Goal: Contribute content

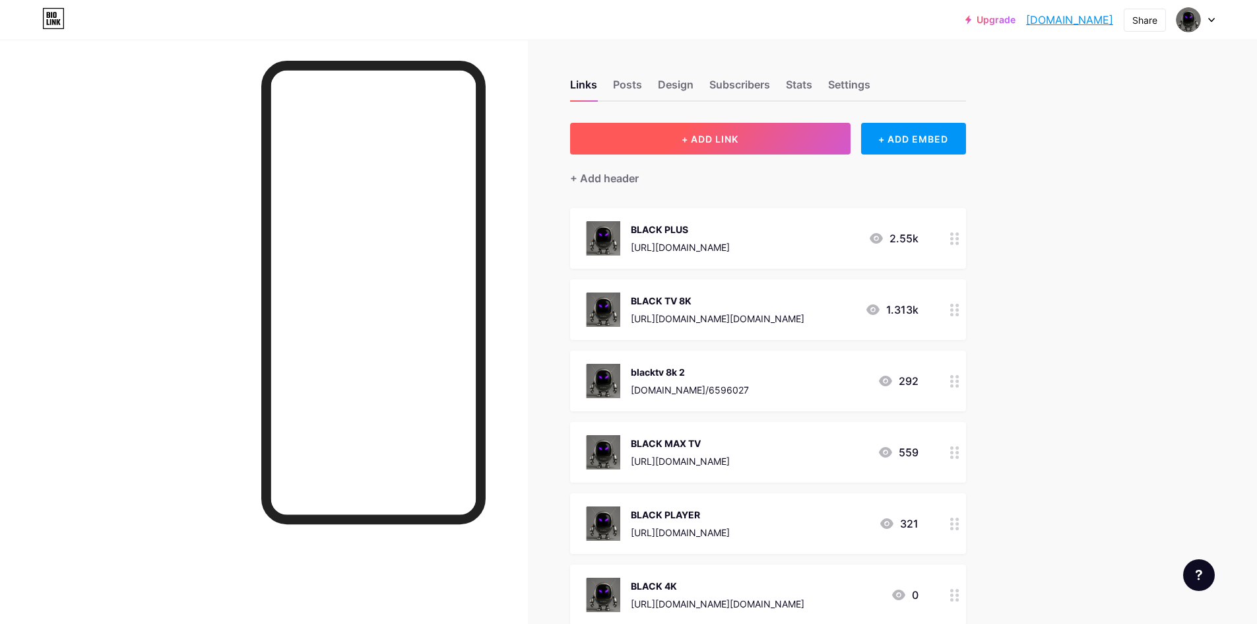
click at [813, 139] on button "+ ADD LINK" at bounding box center [710, 139] width 280 height 32
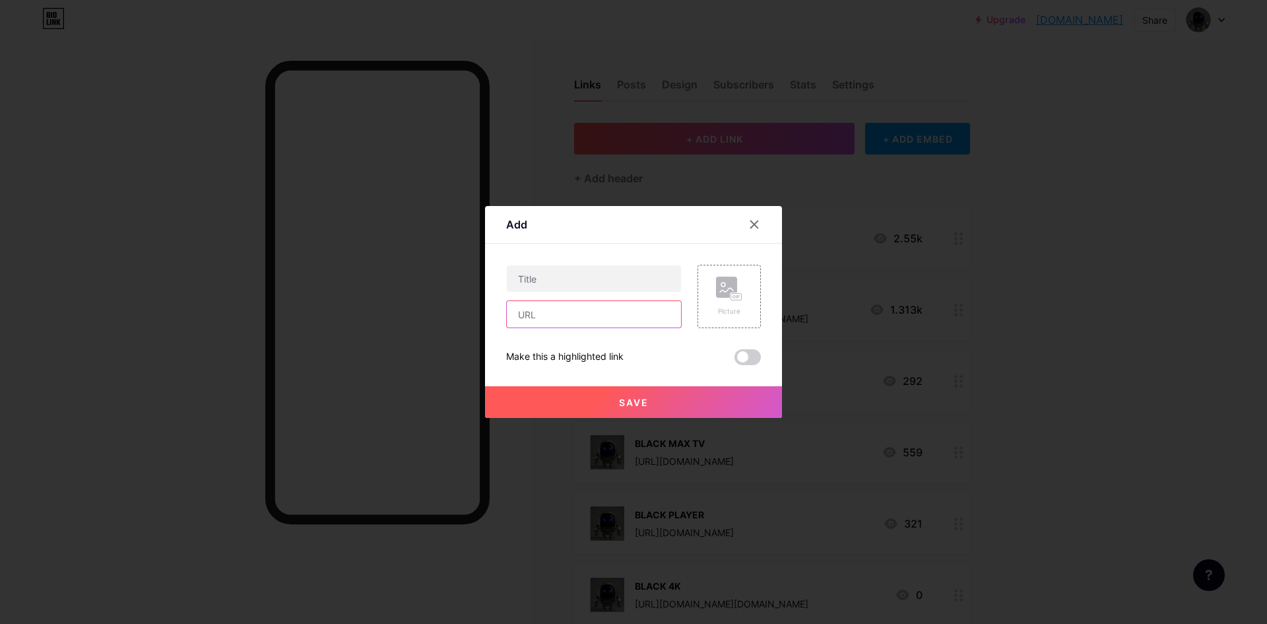
click at [578, 322] on input "text" at bounding box center [594, 314] width 174 height 26
paste input "[URL][DOMAIN_NAME][GEOGRAPHIC_DATA]"
drag, startPoint x: 602, startPoint y: 315, endPoint x: 438, endPoint y: 310, distance: 163.8
click at [438, 310] on div "Add Content YouTube Play YouTube video without leaving your page. ADD Vimeo Pla…" at bounding box center [633, 312] width 1267 height 624
type input "[URL][DOMAIN_NAME][GEOGRAPHIC_DATA]"
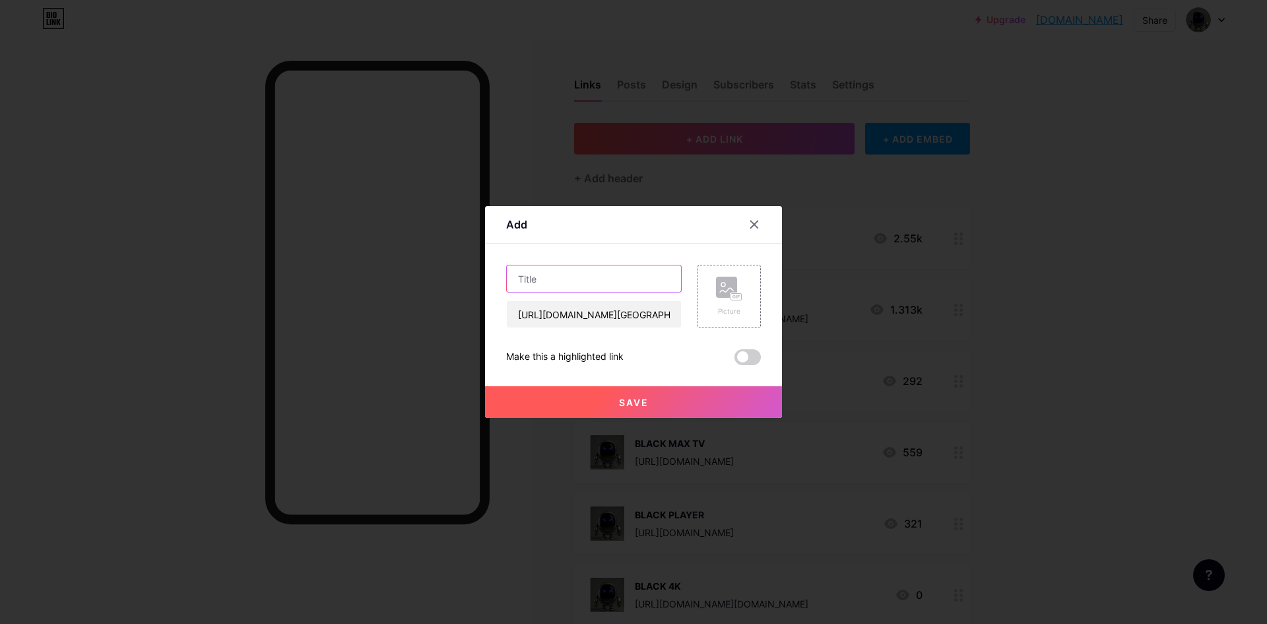
click at [570, 282] on input "text" at bounding box center [594, 278] width 174 height 26
type input "b"
type input "BLACKTV 8KU"
click at [757, 353] on span at bounding box center [748, 357] width 26 height 16
click at [735, 360] on input "checkbox" at bounding box center [735, 360] width 0 height 0
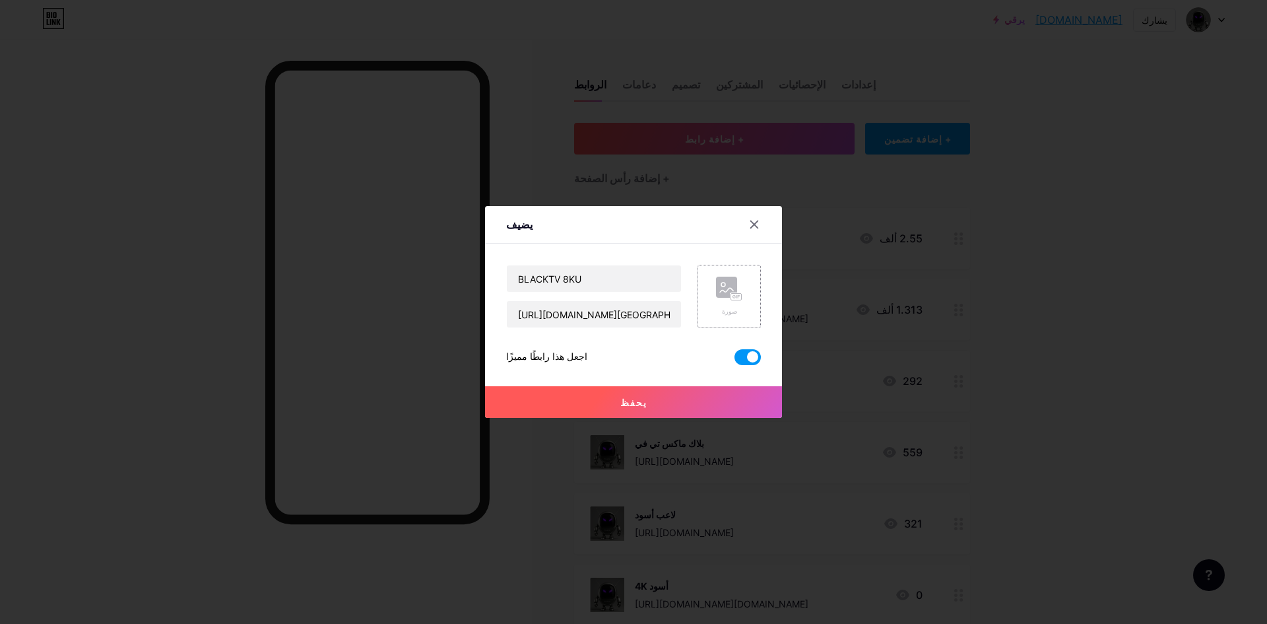
click at [741, 303] on div "صورة" at bounding box center [729, 297] width 26 height 40
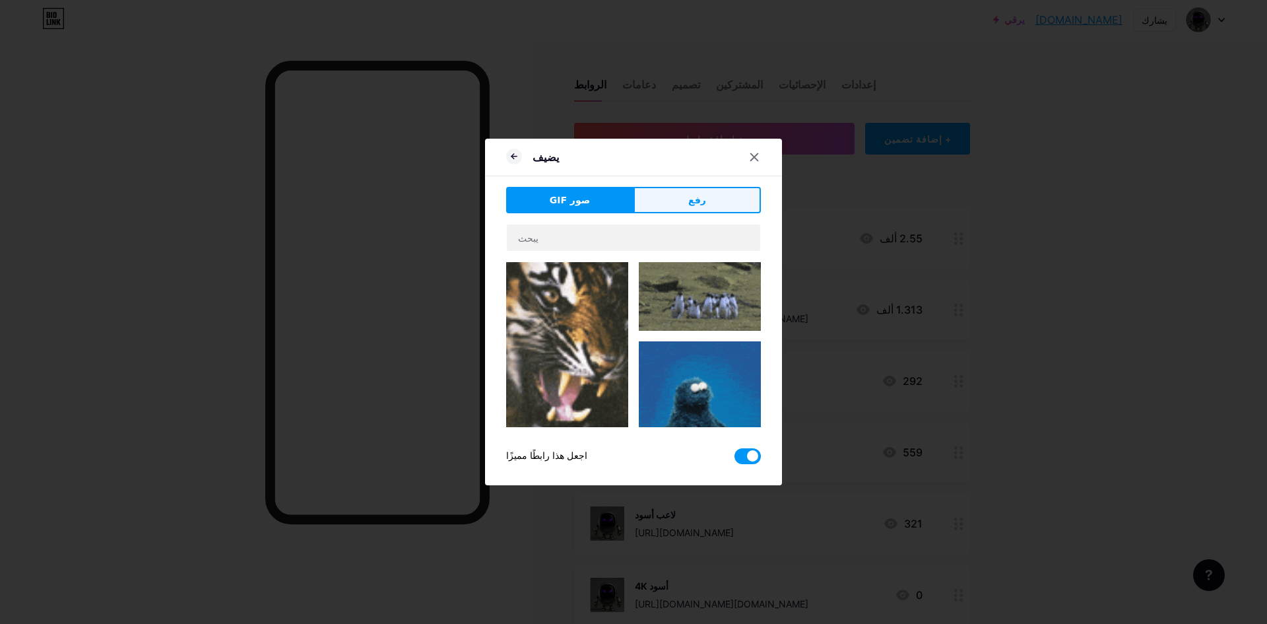
click at [708, 198] on button "رفع" at bounding box center [697, 200] width 127 height 26
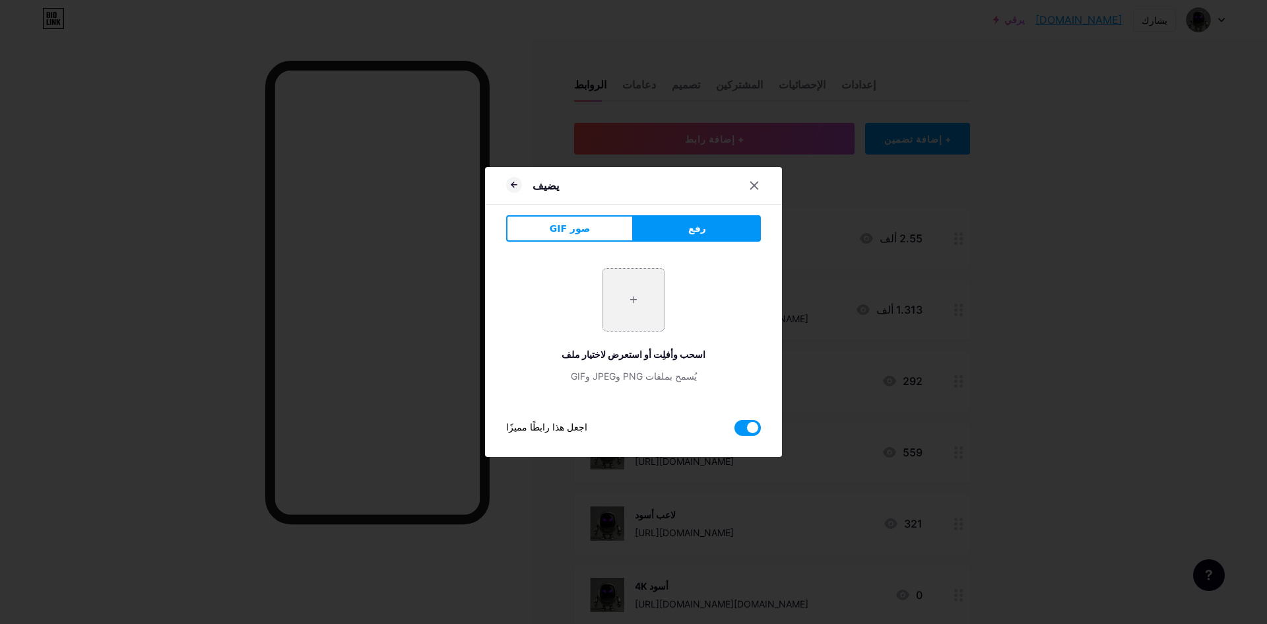
click at [639, 322] on input "file" at bounding box center [634, 300] width 62 height 62
type input "C:\fakepath\1.jpg"
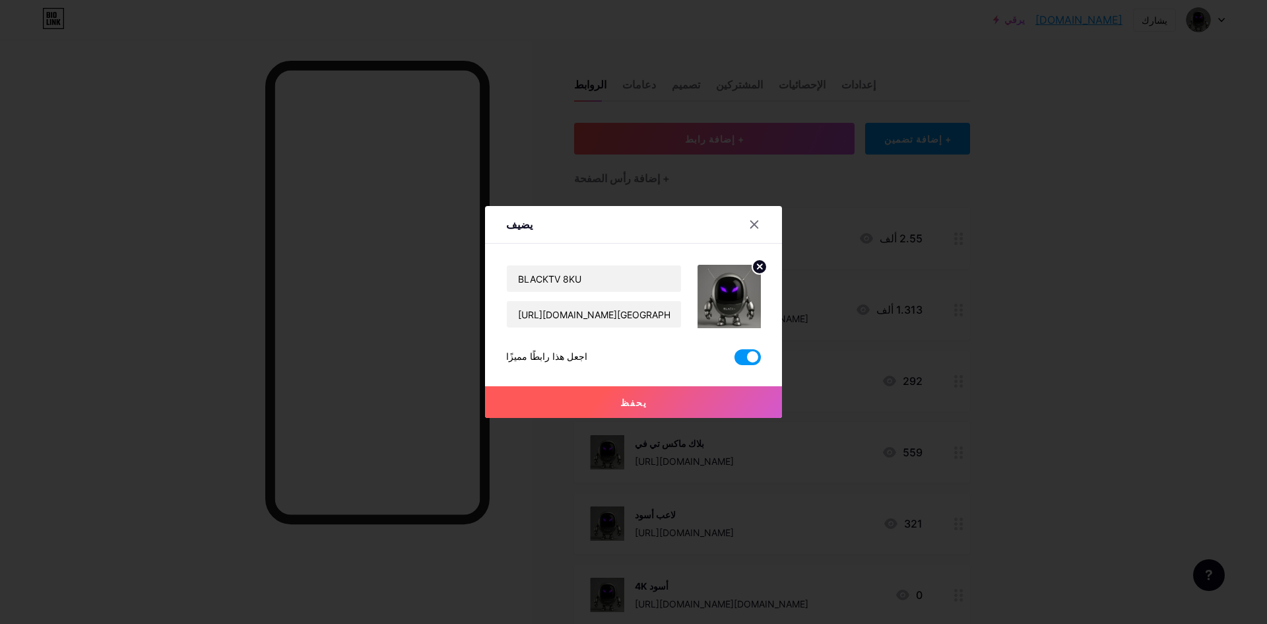
click at [672, 405] on button "يحفظ" at bounding box center [633, 402] width 297 height 32
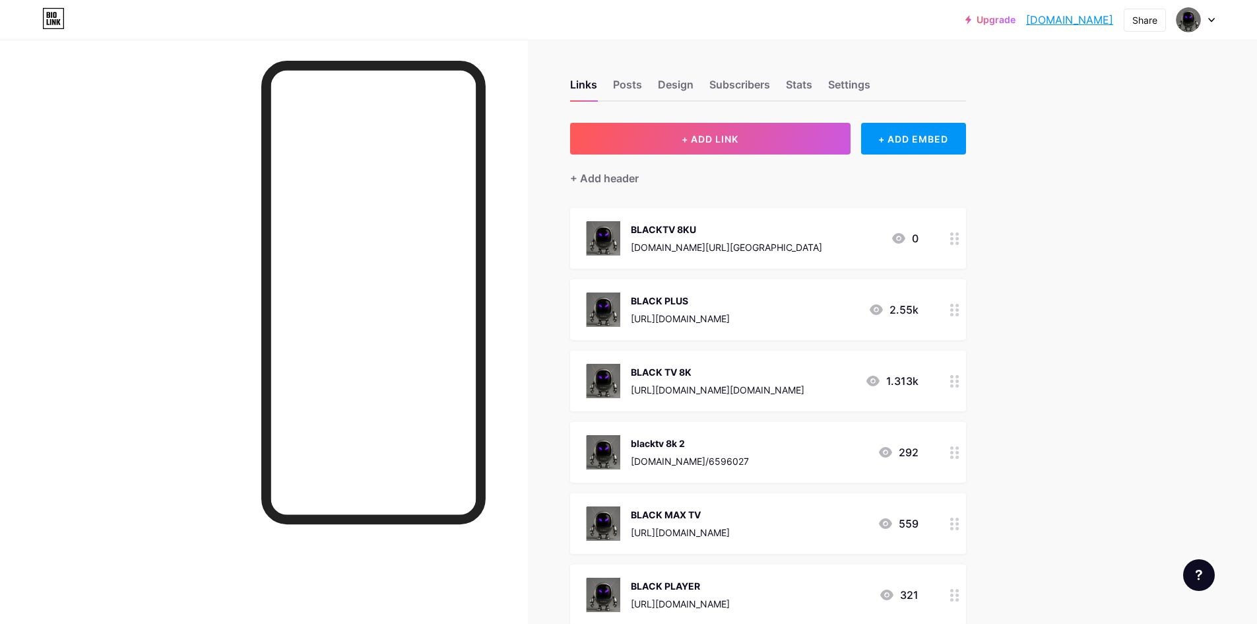
drag, startPoint x: 684, startPoint y: 228, endPoint x: 688, endPoint y: 261, distance: 33.2
